Goal: Task Accomplishment & Management: Use online tool/utility

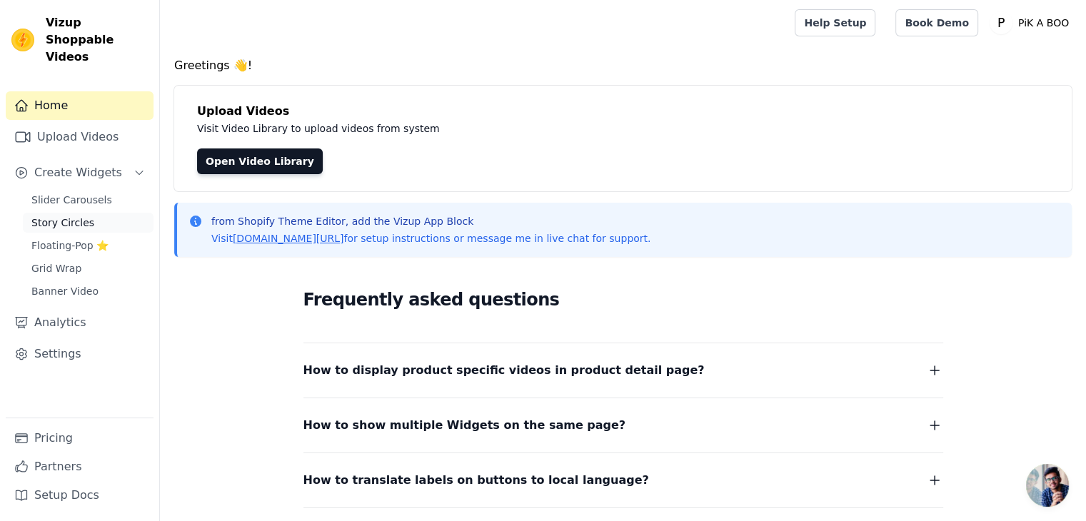
click at [76, 216] on span "Story Circles" at bounding box center [62, 223] width 63 height 14
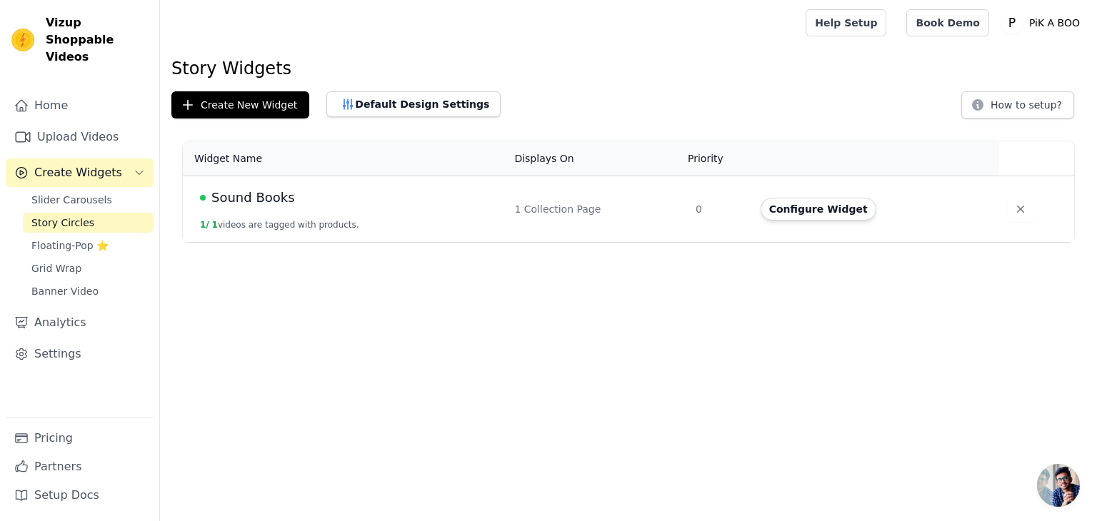
click at [488, 242] on html "Vizup Shoppable Videos Home Upload Videos Create Widgets Slider Carousels Story…" at bounding box center [548, 121] width 1097 height 242
click at [1013, 214] on icon "button" at bounding box center [1020, 209] width 14 height 14
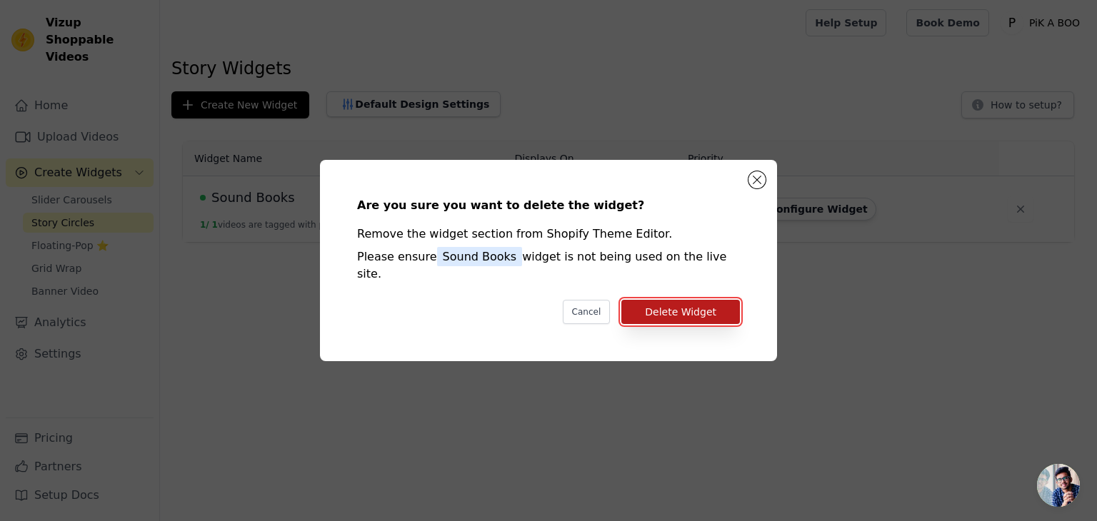
click at [706, 303] on button "Delete Widget" at bounding box center [680, 312] width 119 height 24
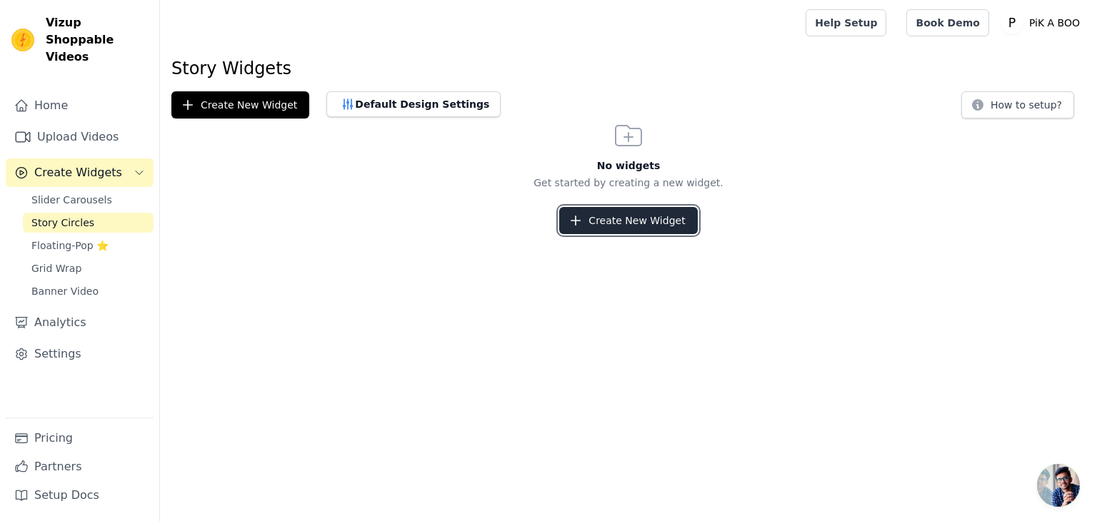
click at [650, 216] on button "Create New Widget" at bounding box center [628, 220] width 138 height 27
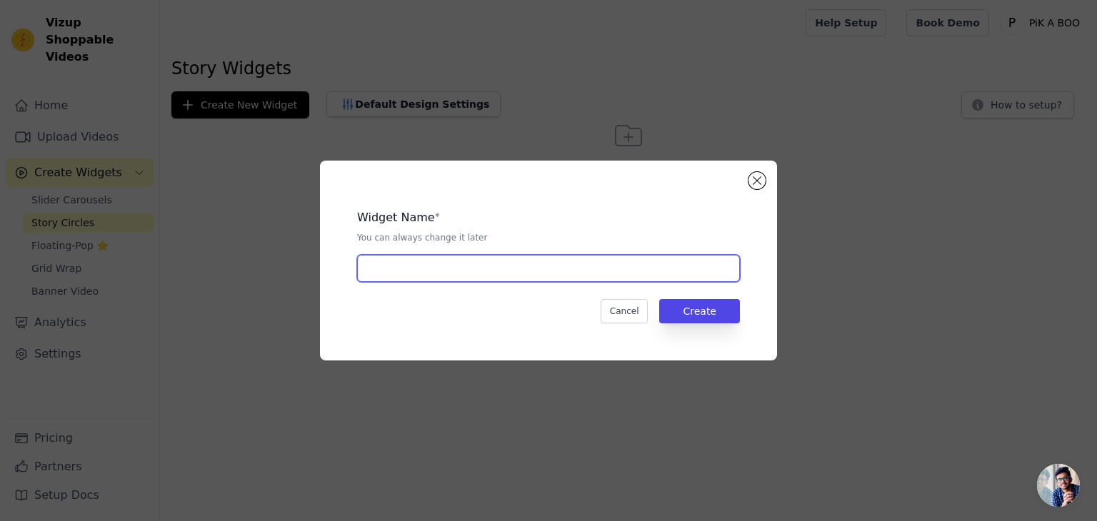
click at [443, 272] on input "text" at bounding box center [548, 268] width 383 height 27
click at [401, 271] on input "text" at bounding box center [548, 268] width 383 height 27
type input "Motor Skills"
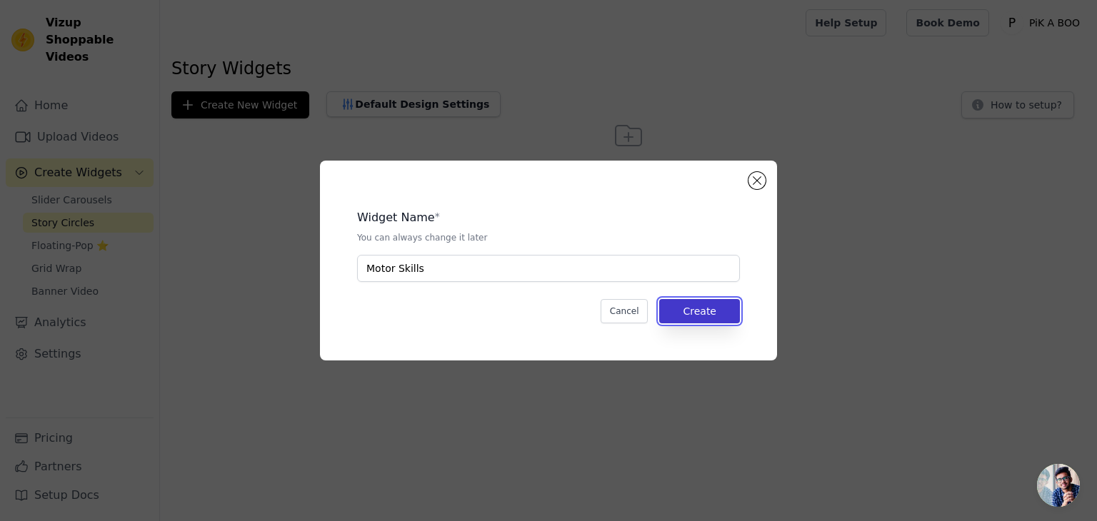
click at [680, 312] on button "Create" at bounding box center [699, 311] width 81 height 24
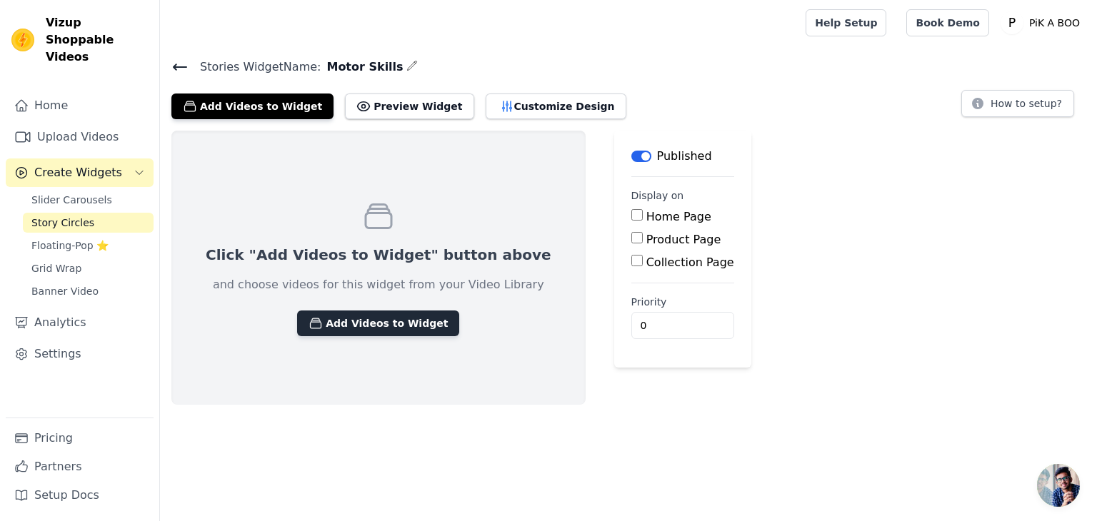
click at [376, 318] on button "Add Videos to Widget" at bounding box center [378, 324] width 162 height 26
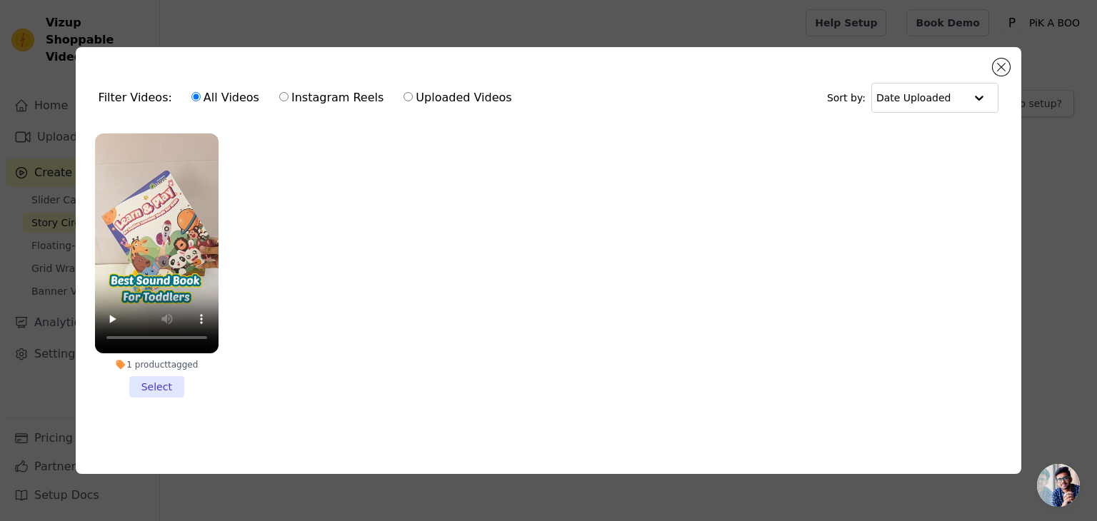
click at [326, 95] on label "Instagram Reels" at bounding box center [331, 98] width 106 height 19
click at [288, 95] on input "Instagram Reels" at bounding box center [283, 96] width 9 height 9
radio input "true"
click at [1001, 59] on button "Close modal" at bounding box center [1001, 67] width 17 height 17
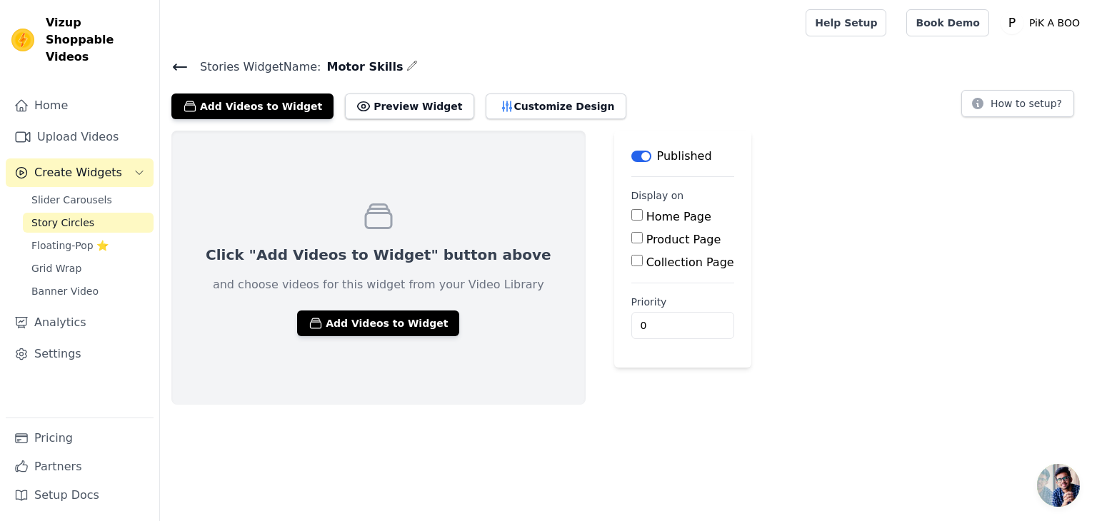
click at [845, 361] on div "Click "Add Videos to Widget" button above and choose videos for this widget fro…" at bounding box center [628, 268] width 937 height 274
click at [88, 123] on link "Upload Videos" at bounding box center [80, 137] width 148 height 29
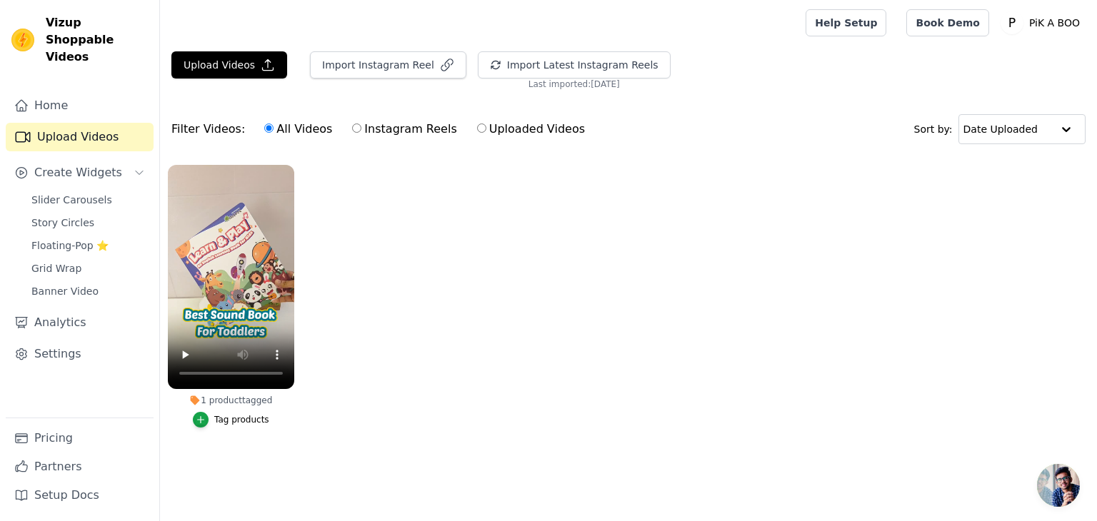
click at [479, 326] on ul "1 product tagged Tag products" at bounding box center [628, 310] width 937 height 307
click at [517, 310] on ul "1 product tagged Tag products" at bounding box center [628, 310] width 937 height 307
